Goal: Task Accomplishment & Management: Manage account settings

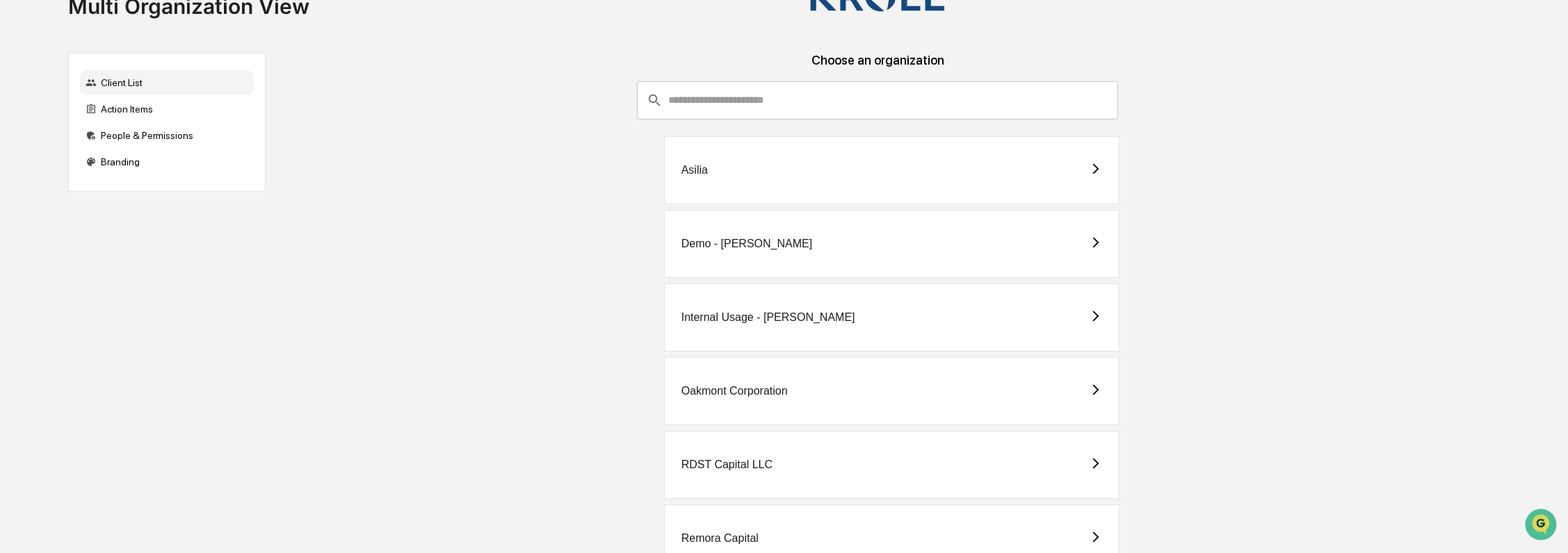
scroll to position [4, 0]
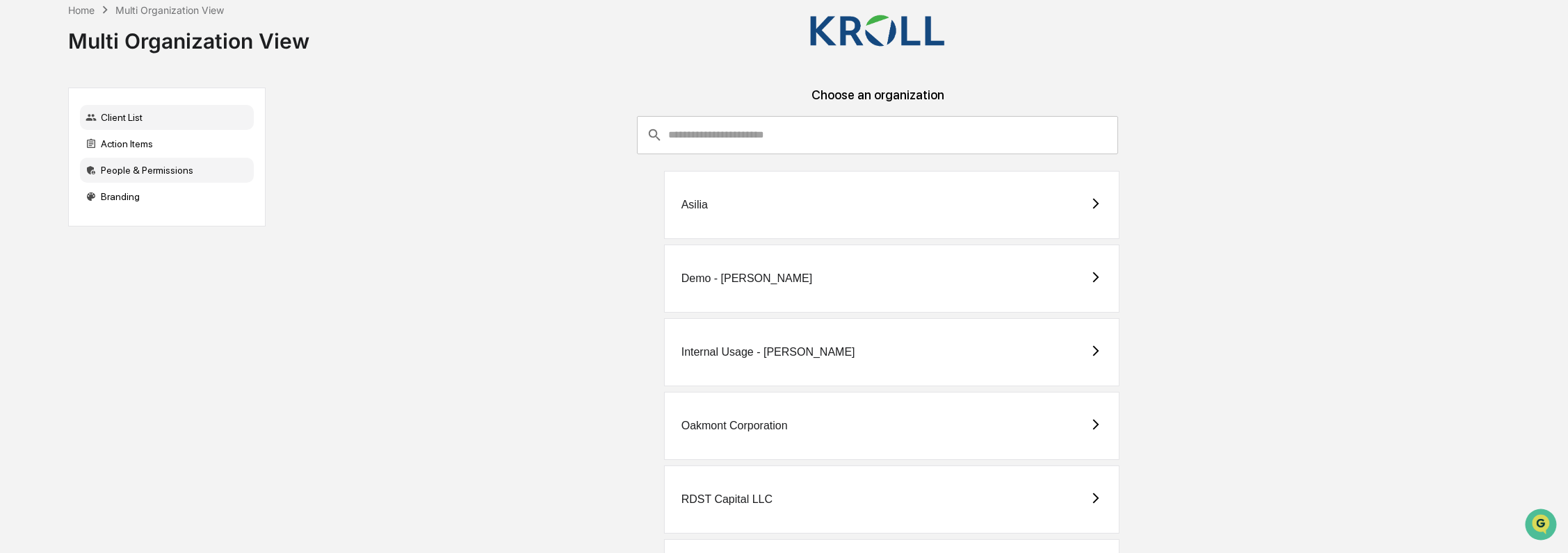
click at [192, 174] on div "People & Permissions" at bounding box center [166, 170] width 173 height 25
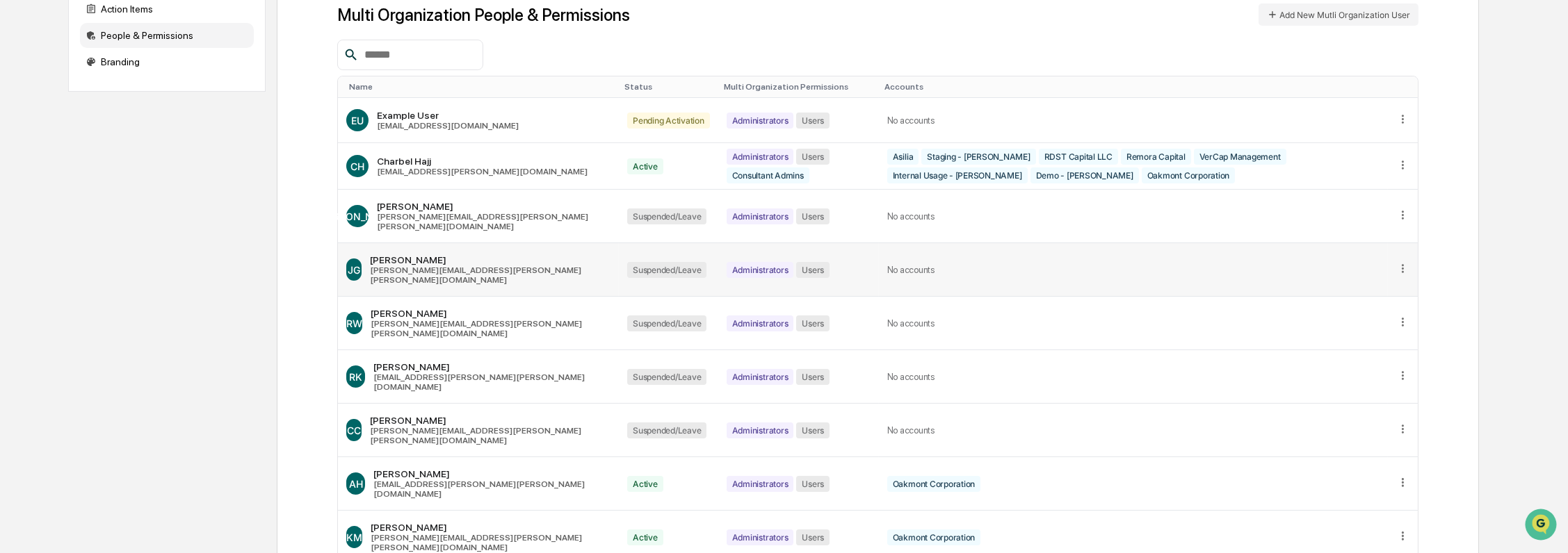
scroll to position [154, 0]
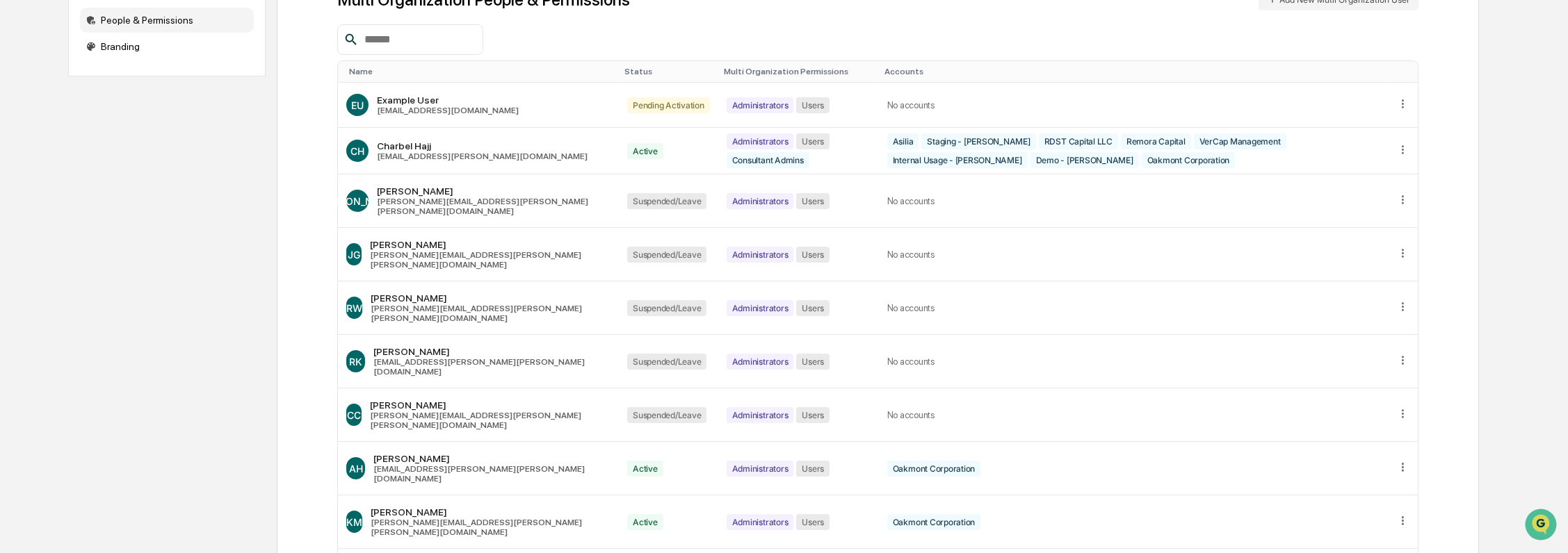
click at [381, 70] on div "Name" at bounding box center [480, 71] width 264 height 9
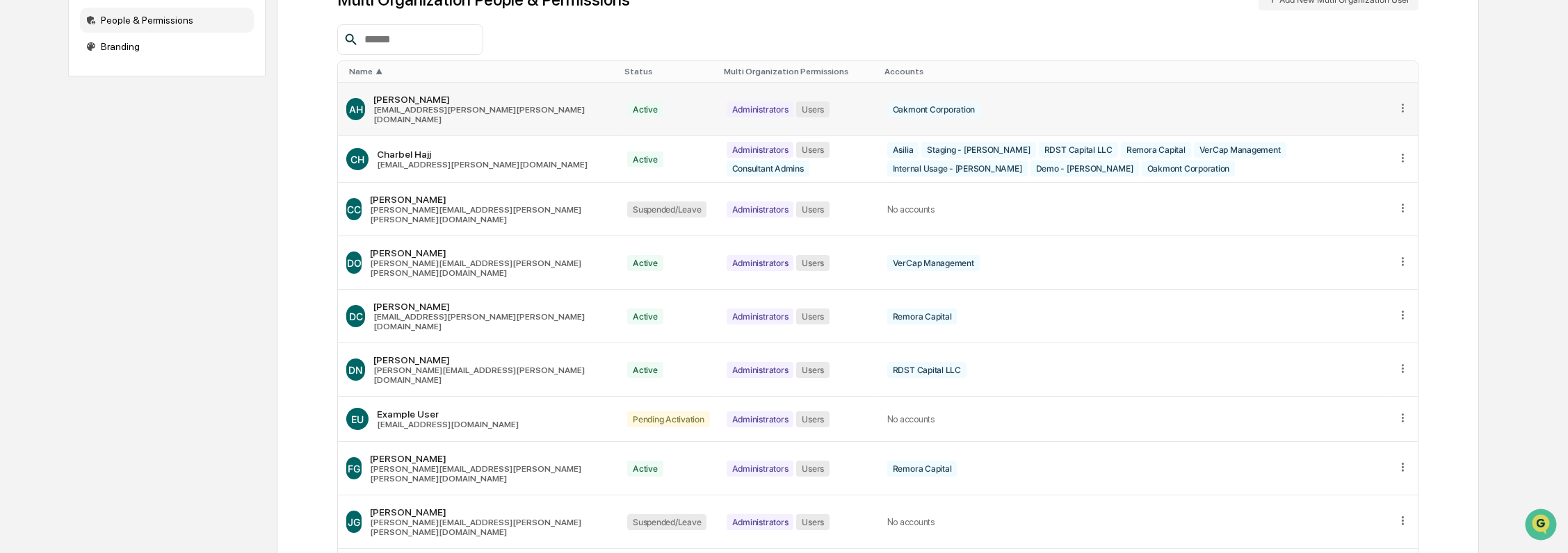
click at [1403, 101] on icon at bounding box center [1402, 108] width 13 height 13
click at [1389, 126] on div "Edit Accounts" at bounding box center [1348, 129] width 98 height 13
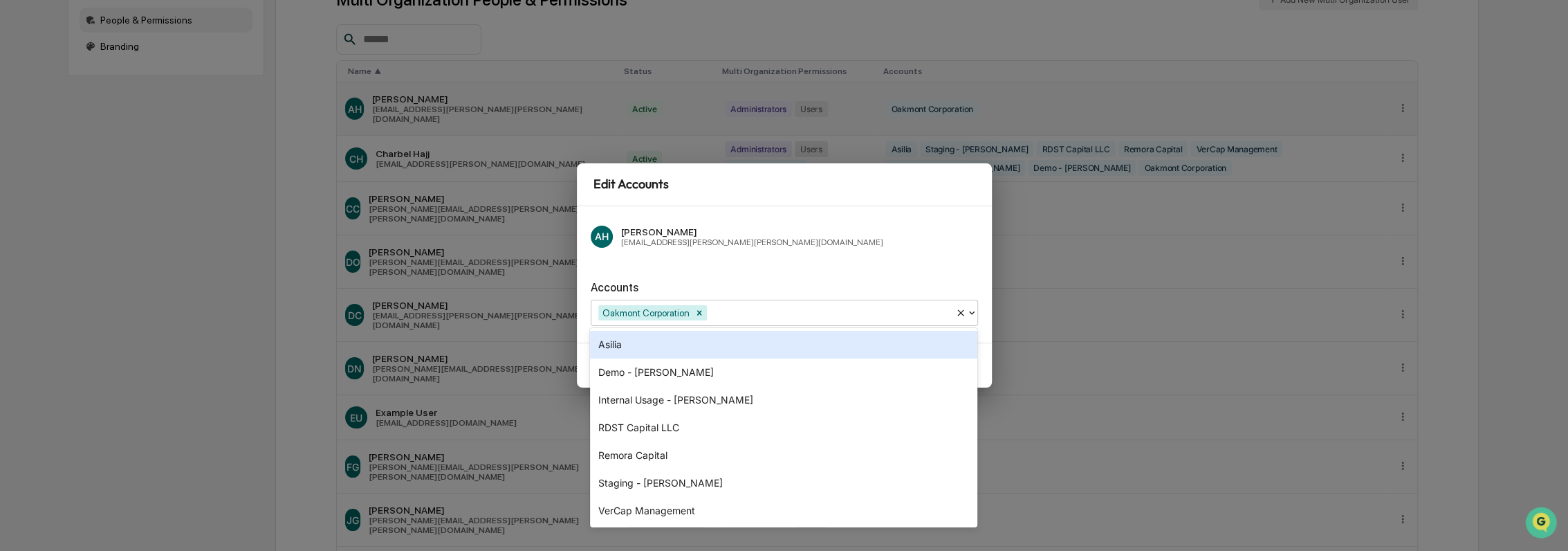
click at [781, 308] on div at bounding box center [829, 312] width 239 height 16
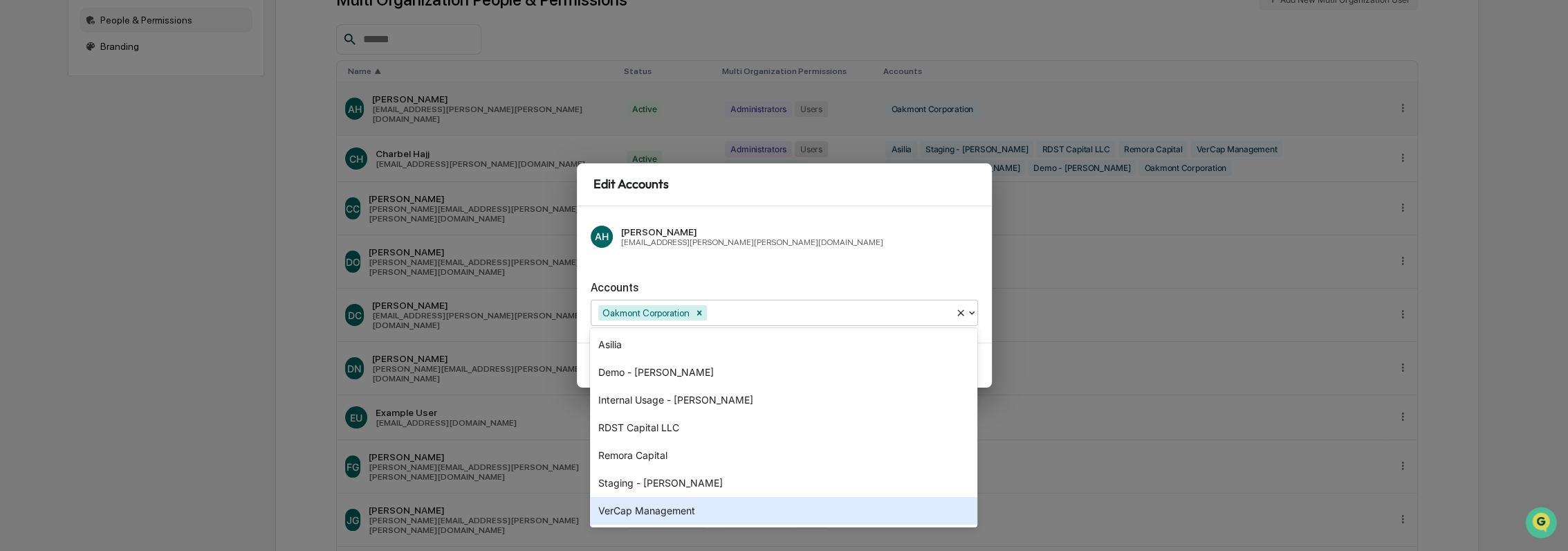
click at [751, 516] on div "VerCap Management" at bounding box center [784, 510] width 388 height 27
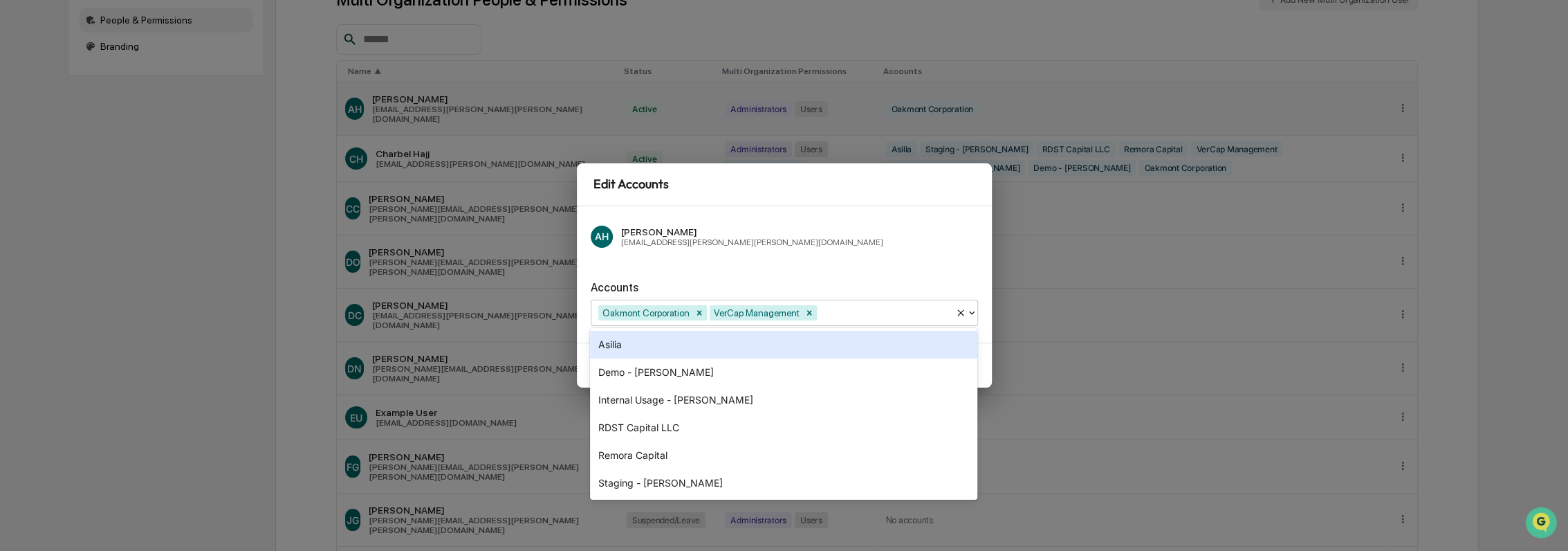
click at [897, 247] on div "AH [PERSON_NAME] [PERSON_NAME][EMAIL_ADDRESS][PERSON_NAME][PERSON_NAME][DOMAIN_…" at bounding box center [784, 236] width 388 height 33
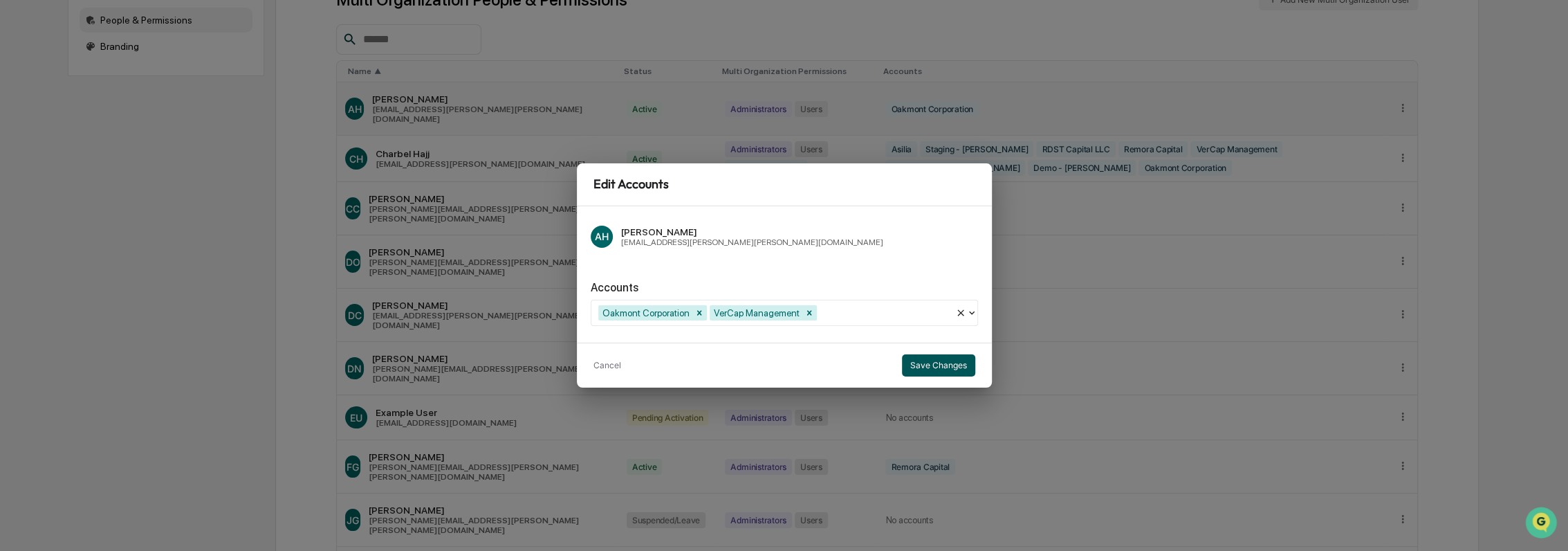
click at [948, 365] on button "Save Changes" at bounding box center [939, 365] width 74 height 22
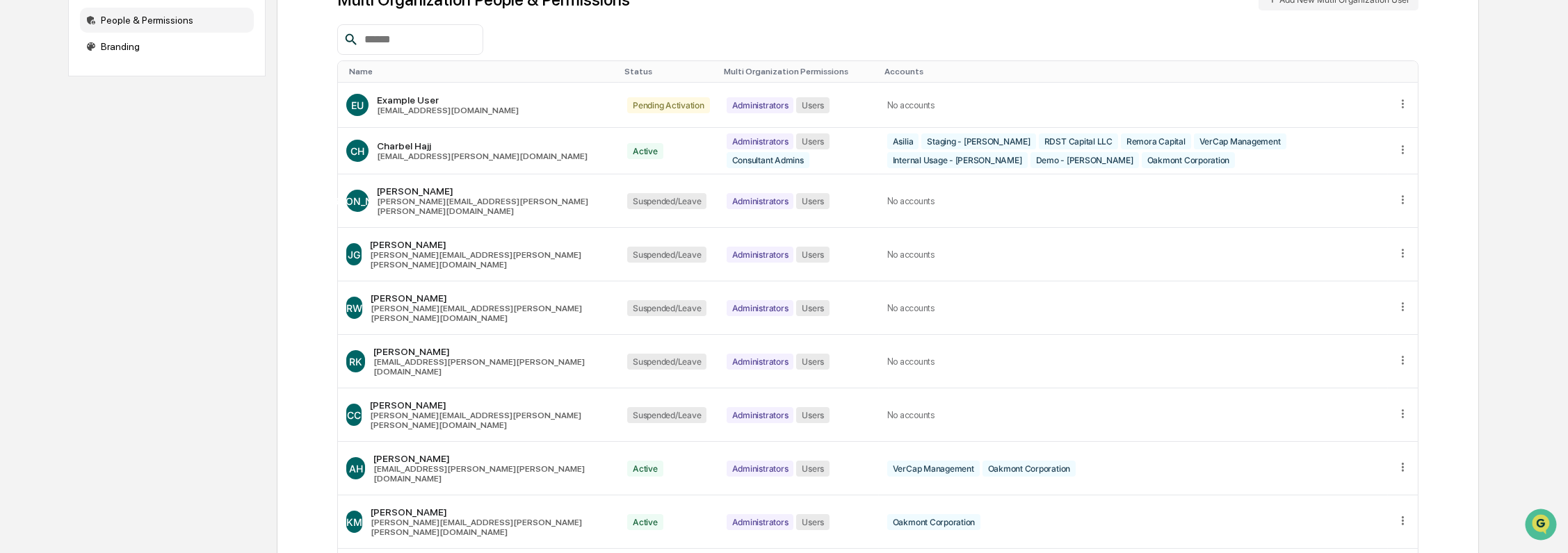
click at [367, 69] on div "Name" at bounding box center [480, 71] width 264 height 9
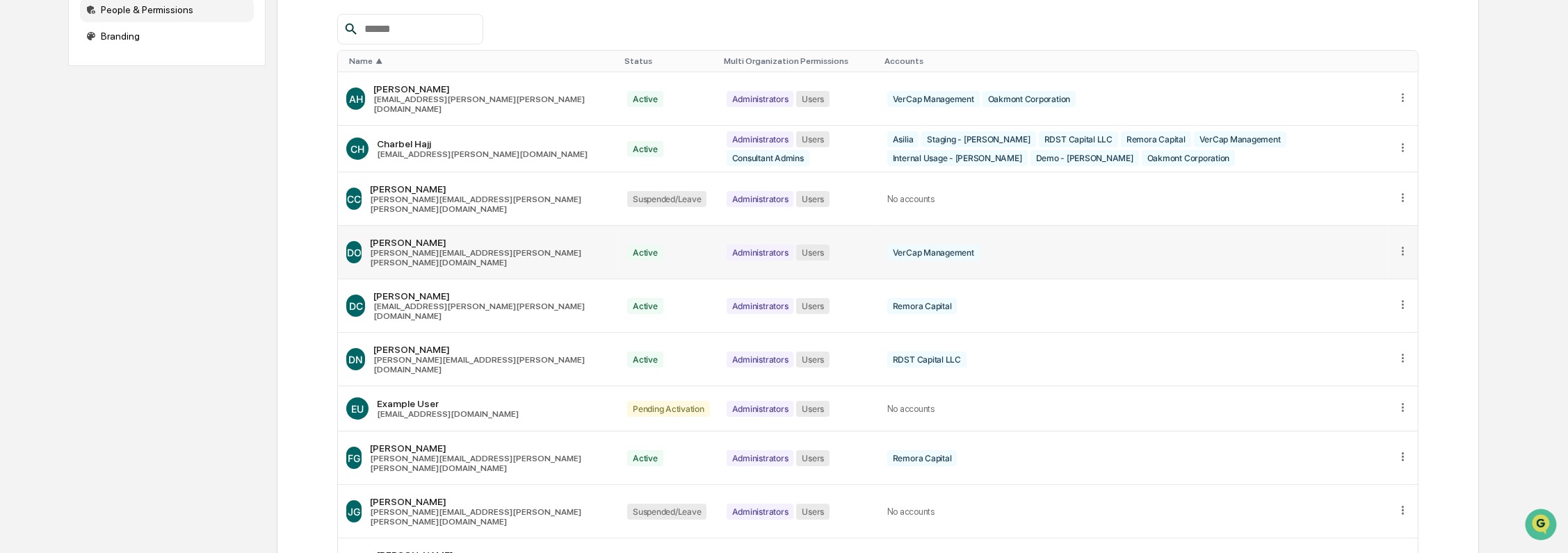
scroll to position [231, 0]
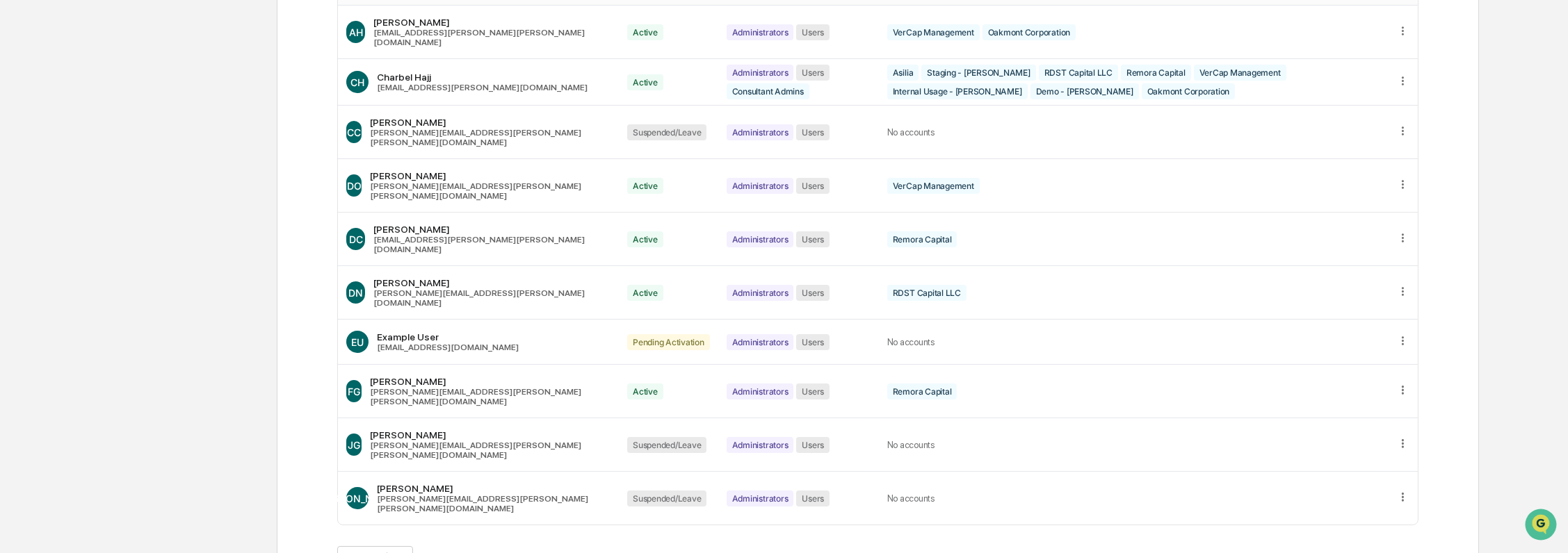
click at [517, 552] on button ">" at bounding box center [511, 560] width 14 height 11
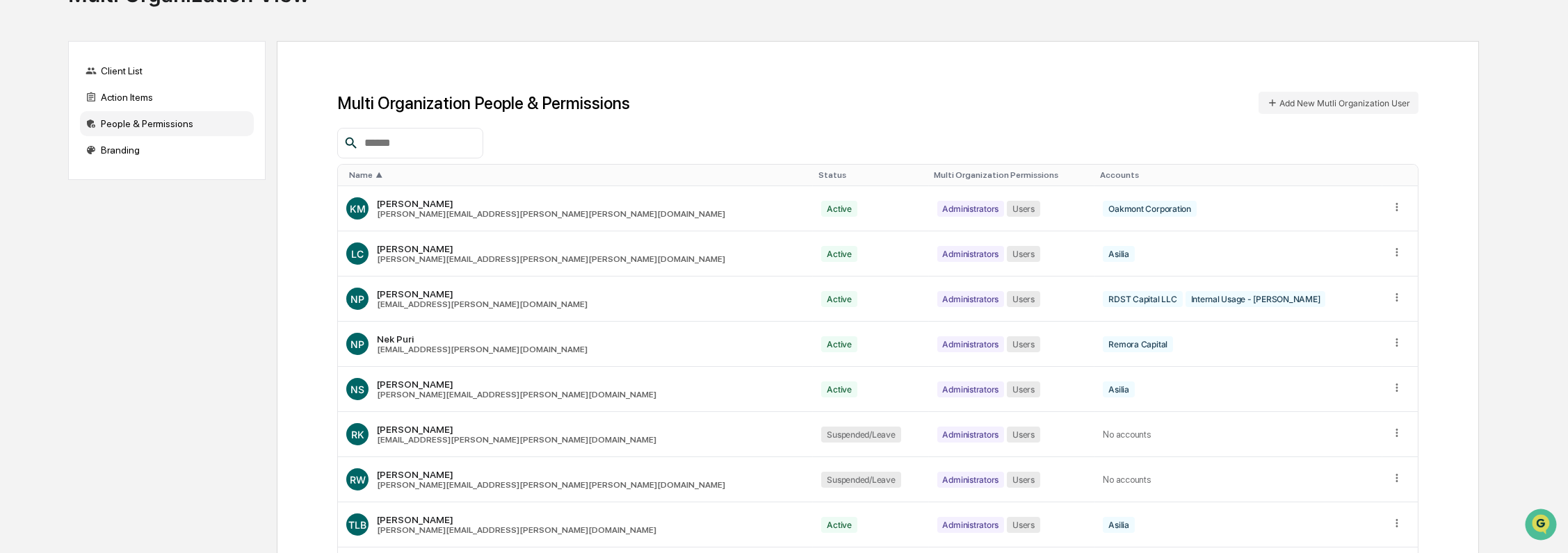
scroll to position [0, 0]
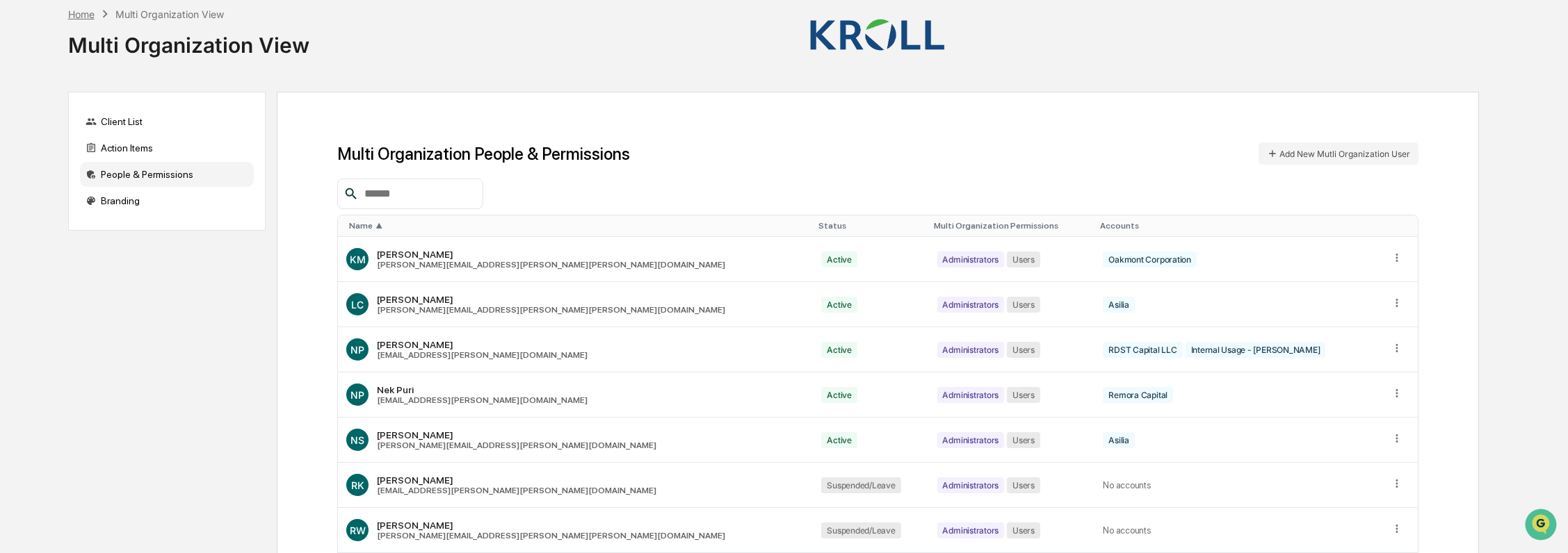
click at [86, 11] on div "Home" at bounding box center [81, 14] width 27 height 11
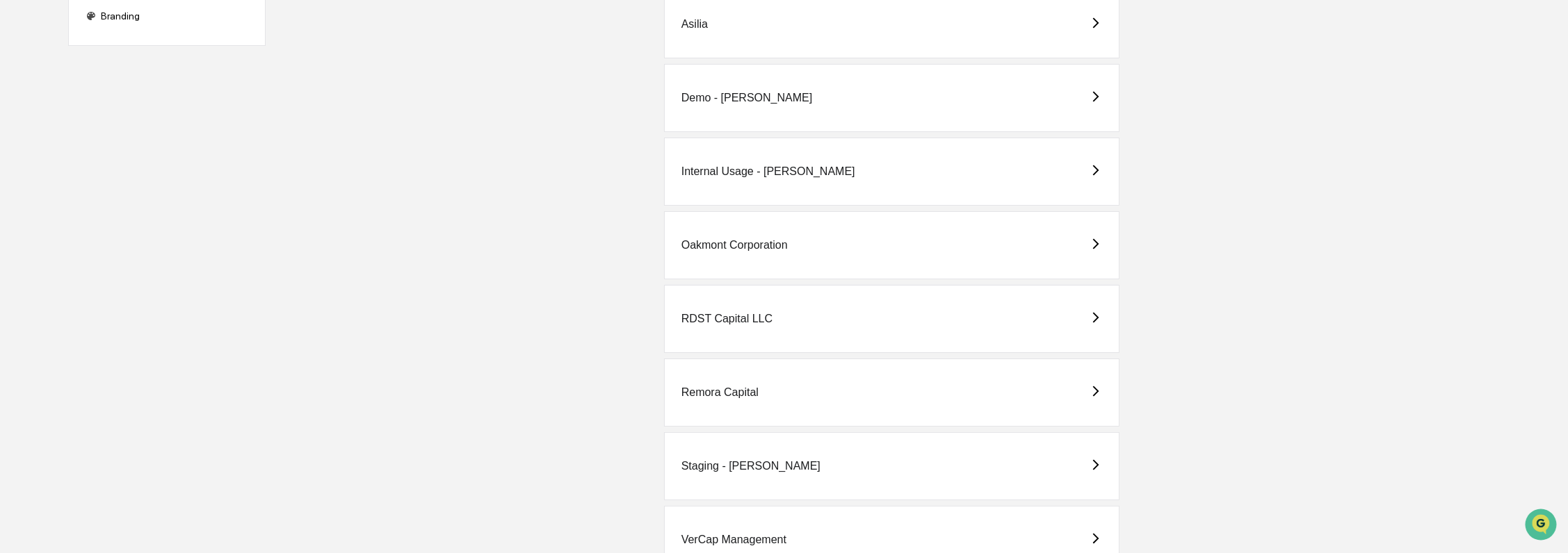
scroll to position [236, 0]
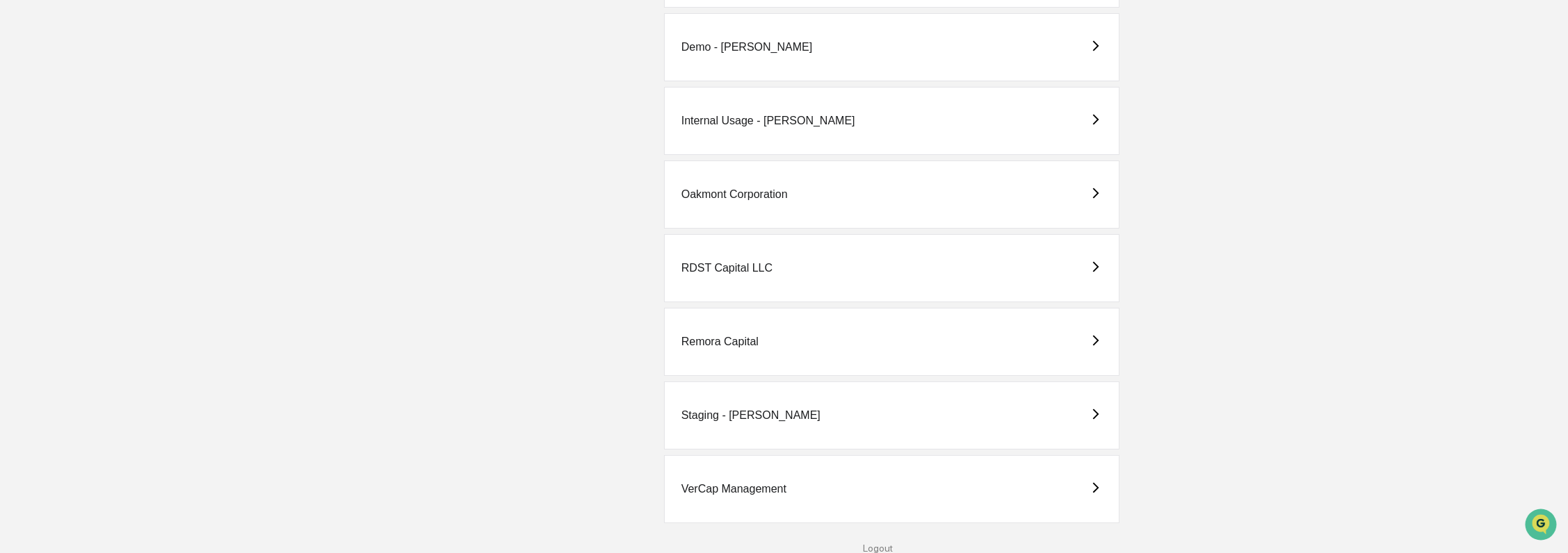
click at [752, 479] on div "VerCap Management" at bounding box center [892, 490] width 456 height 68
